Goal: Task Accomplishment & Management: Complete application form

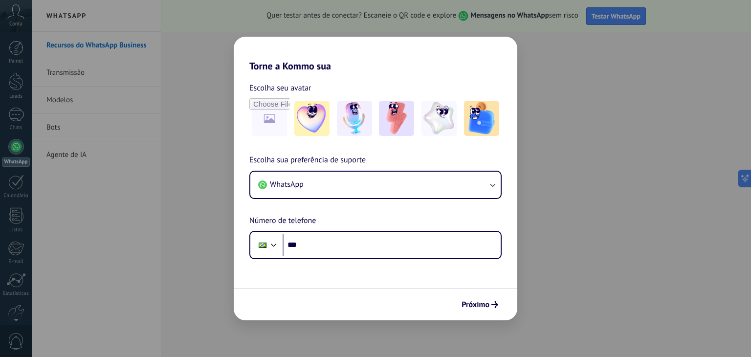
click at [172, 187] on div "Torne a Kommo sua Escolha seu avatar Escolha sua preferência de suporte WhatsAp…" at bounding box center [375, 178] width 751 height 357
click at [482, 304] on span "Próximo" at bounding box center [476, 304] width 28 height 7
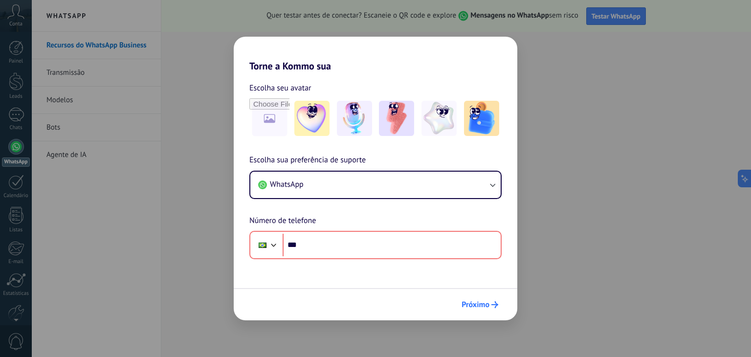
click at [485, 304] on span "Próximo" at bounding box center [476, 304] width 28 height 7
click at [483, 304] on span "Próximo" at bounding box center [476, 304] width 28 height 7
click at [201, 195] on div "Torne a Kommo sua Escolha seu avatar Escolha sua preferência de suporte WhatsAp…" at bounding box center [375, 178] width 751 height 357
click at [3, 144] on div "Torne a Kommo sua Escolha seu avatar Escolha sua preferência de suporte WhatsAp…" at bounding box center [375, 178] width 751 height 357
click at [13, 166] on div "Torne a Kommo sua Escolha seu avatar Escolha sua preferência de suporte WhatsAp…" at bounding box center [375, 178] width 751 height 357
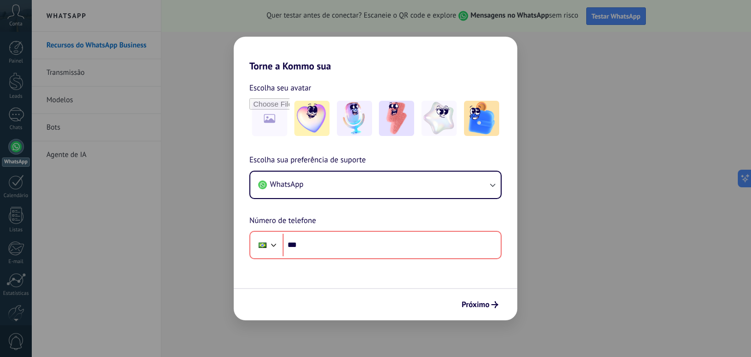
click at [18, 195] on div "Torne a Kommo sua Escolha seu avatar Escolha sua preferência de suporte WhatsAp…" at bounding box center [375, 178] width 751 height 357
click at [87, 73] on div "Torne a Kommo sua Escolha seu avatar Escolha sua preferência de suporte WhatsAp…" at bounding box center [375, 178] width 751 height 357
click at [75, 87] on div "Torne a Kommo sua Escolha seu avatar Escolha sua preferência de suporte WhatsAp…" at bounding box center [375, 178] width 751 height 357
drag, startPoint x: 27, startPoint y: 35, endPoint x: 16, endPoint y: 16, distance: 22.6
click at [25, 33] on div "Torne a Kommo sua Escolha seu avatar Escolha sua preferência de suporte WhatsAp…" at bounding box center [375, 178] width 751 height 357
